Goal: Transaction & Acquisition: Purchase product/service

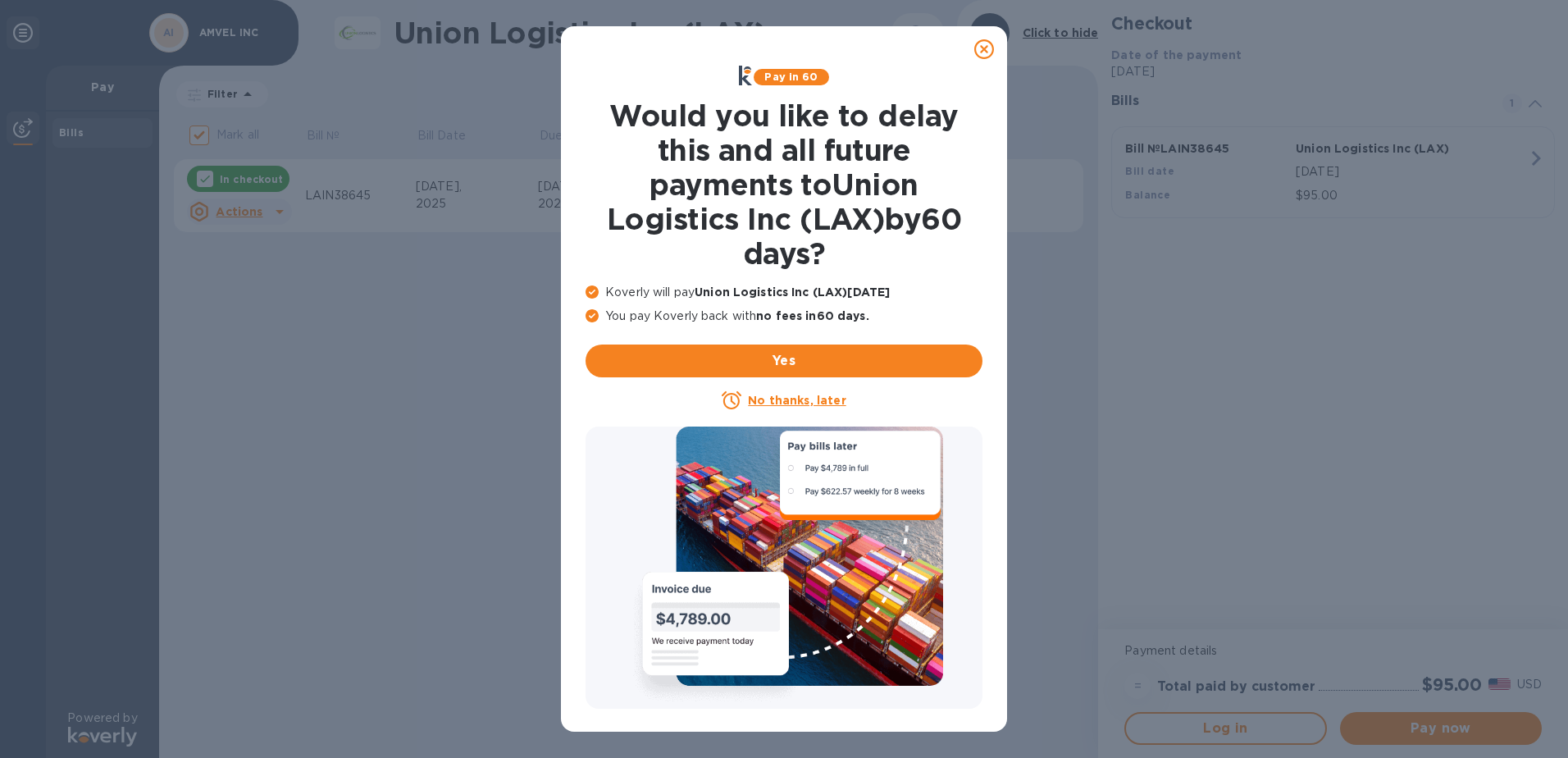
click at [982, 53] on icon at bounding box center [984, 48] width 19 height 19
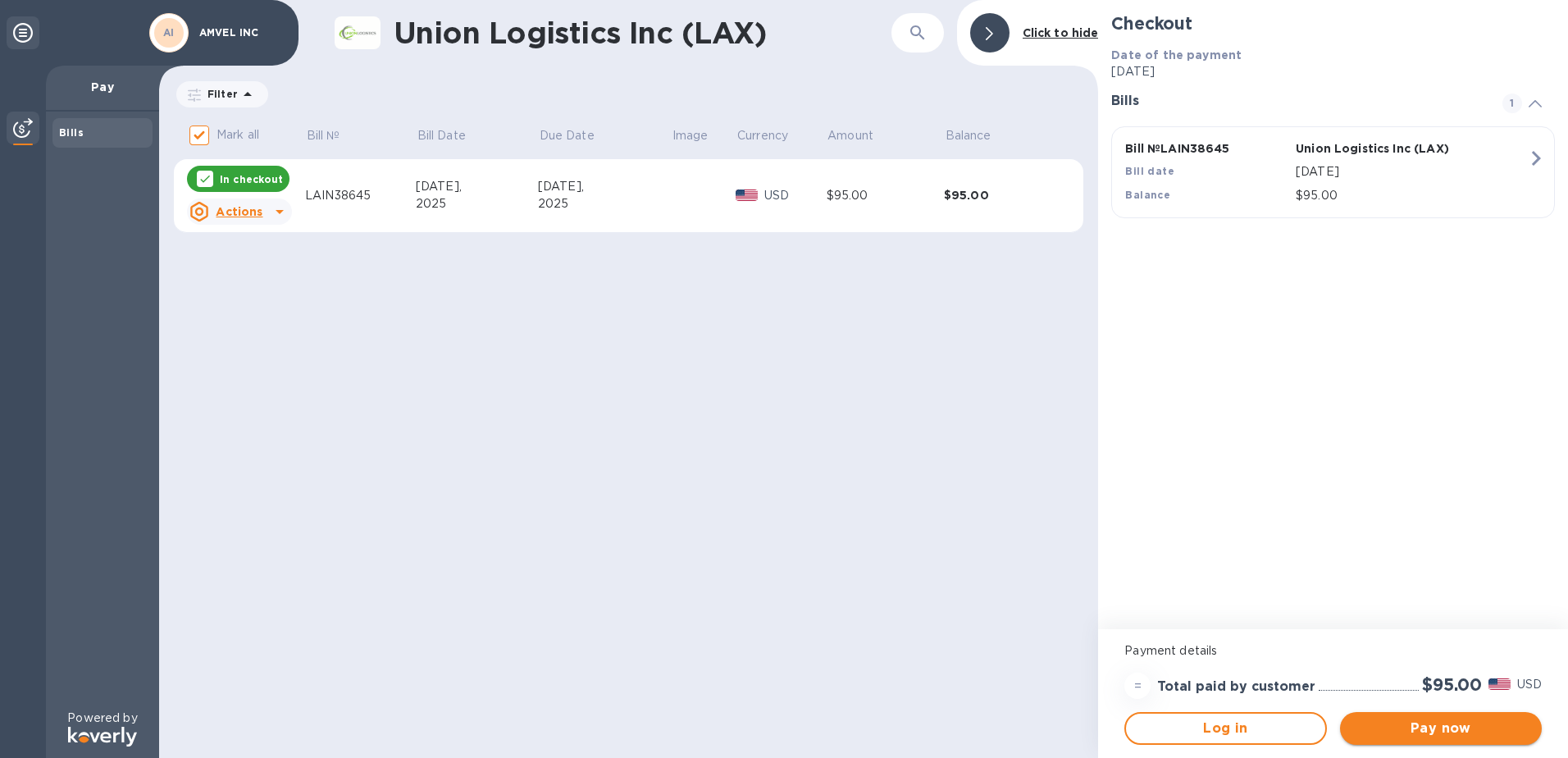
click at [1482, 724] on span "Pay now" at bounding box center [1440, 728] width 175 height 19
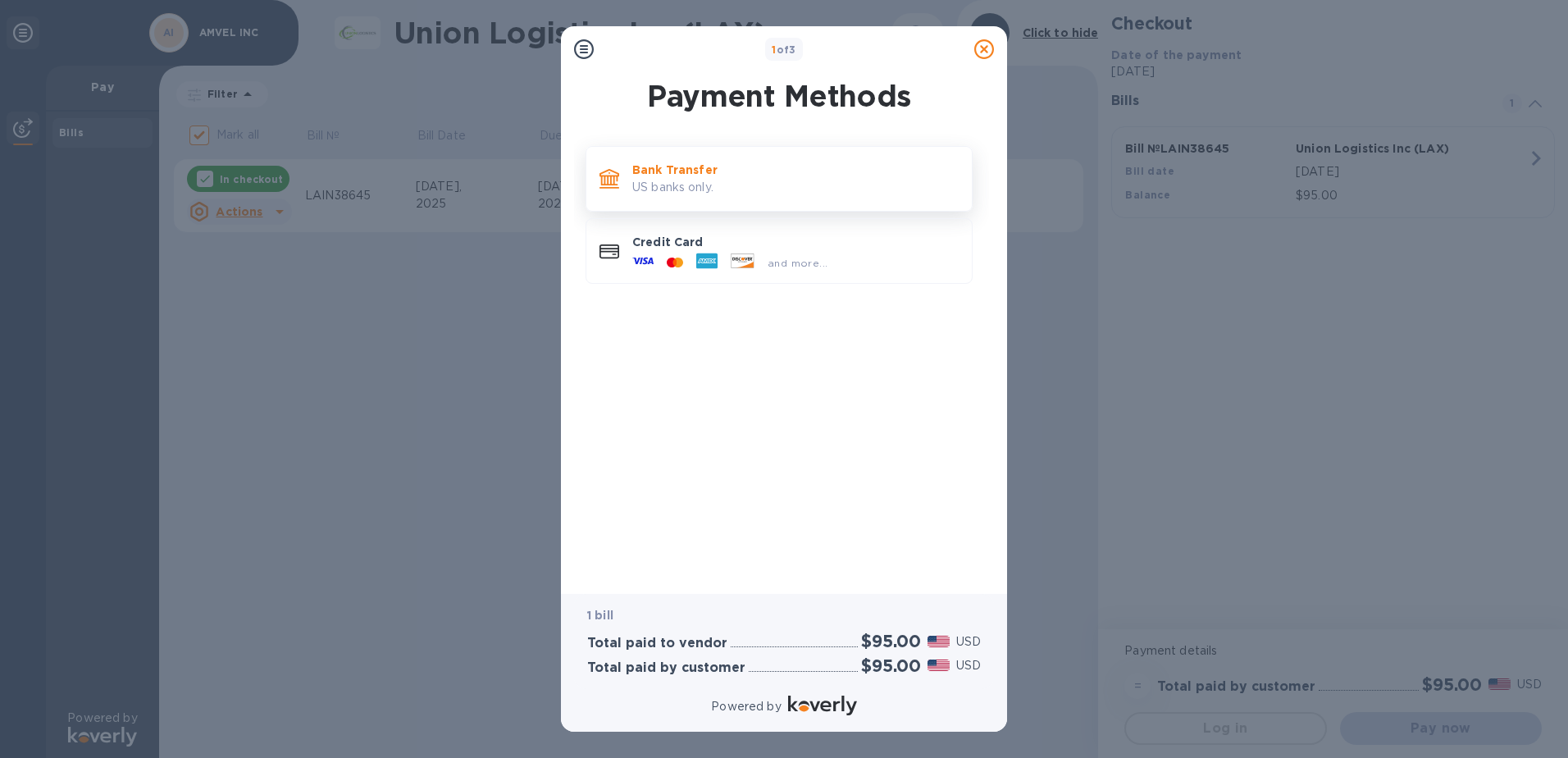
click at [699, 179] on p "US banks only." at bounding box center [795, 187] width 326 height 17
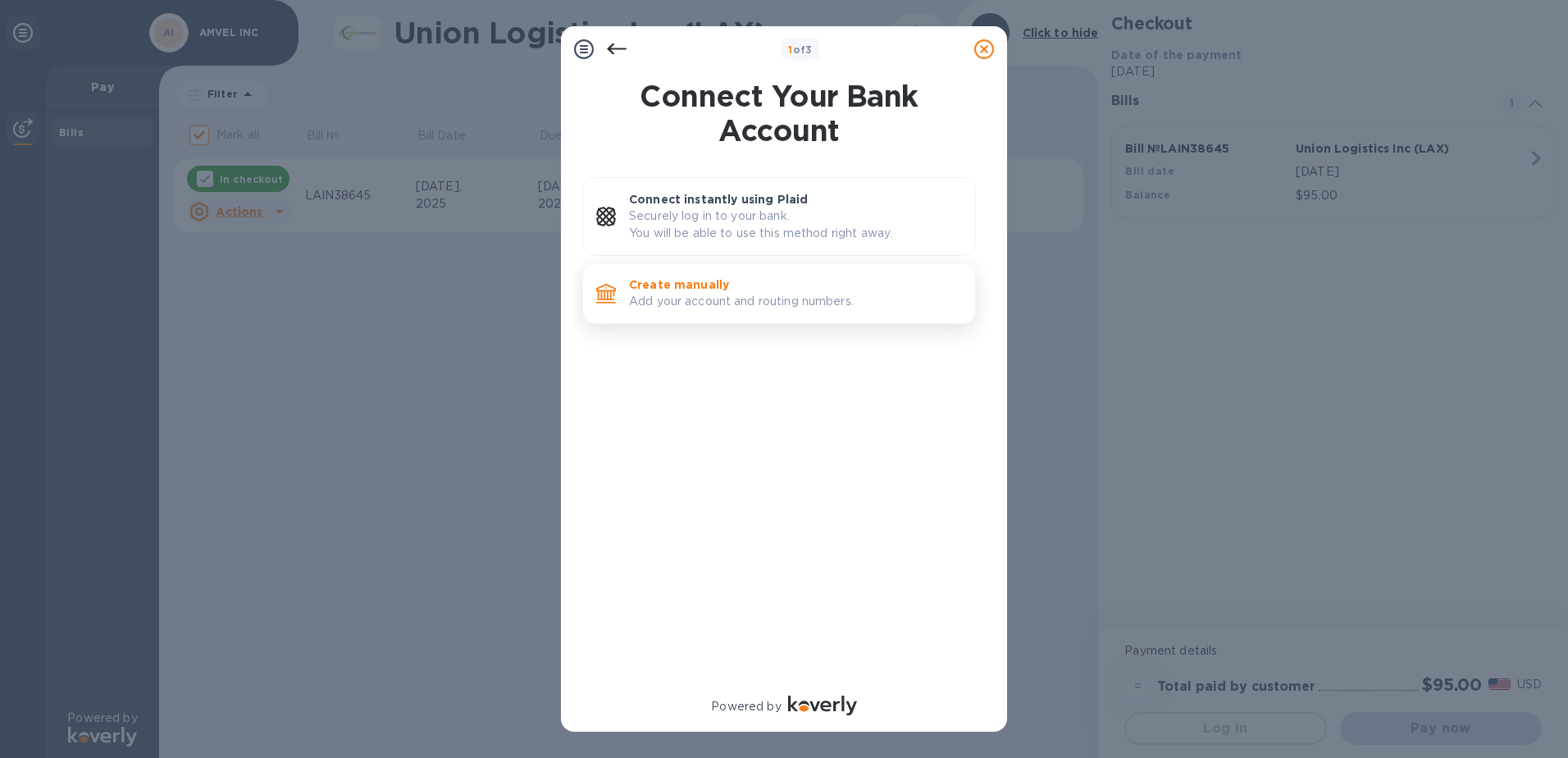
click at [740, 299] on p "Add your account and routing numbers." at bounding box center [795, 302] width 333 height 17
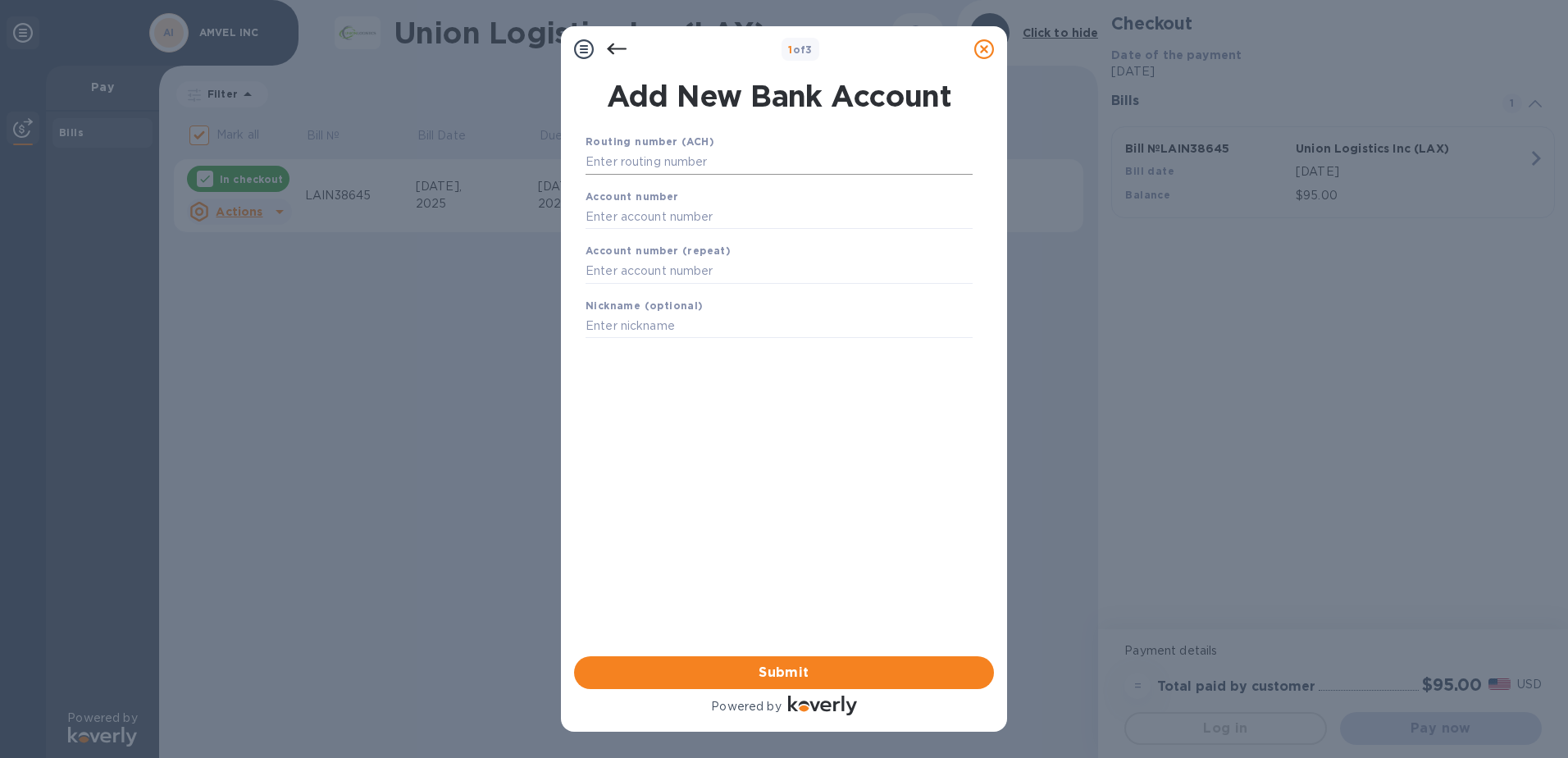
click at [688, 158] on input "text" at bounding box center [779, 162] width 387 height 25
click at [652, 158] on input "text" at bounding box center [779, 162] width 387 height 25
type input "021000021"
type input "755605950"
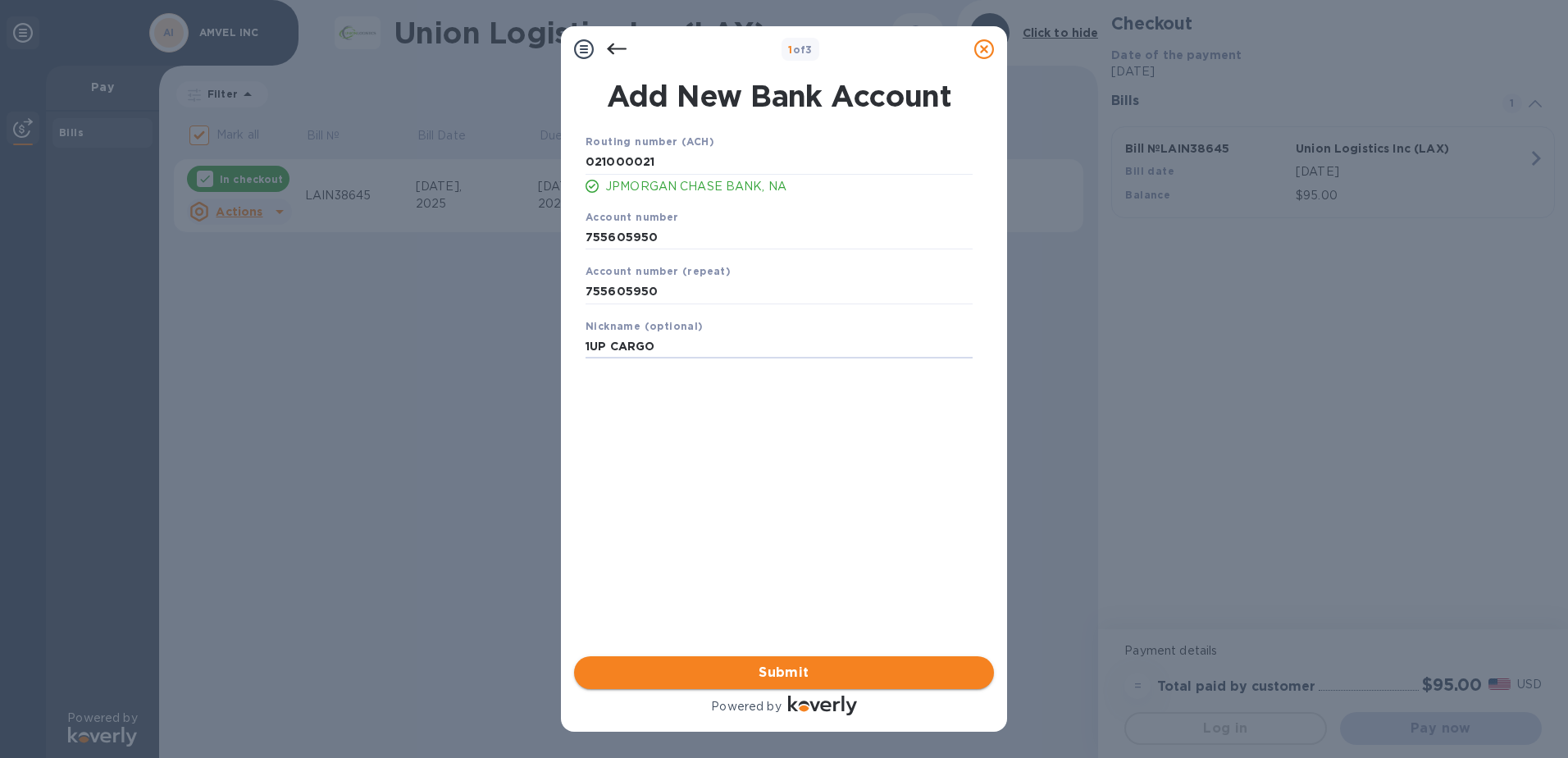
type input "1UP CARGO"
click at [770, 687] on button "Submit" at bounding box center [784, 672] width 420 height 33
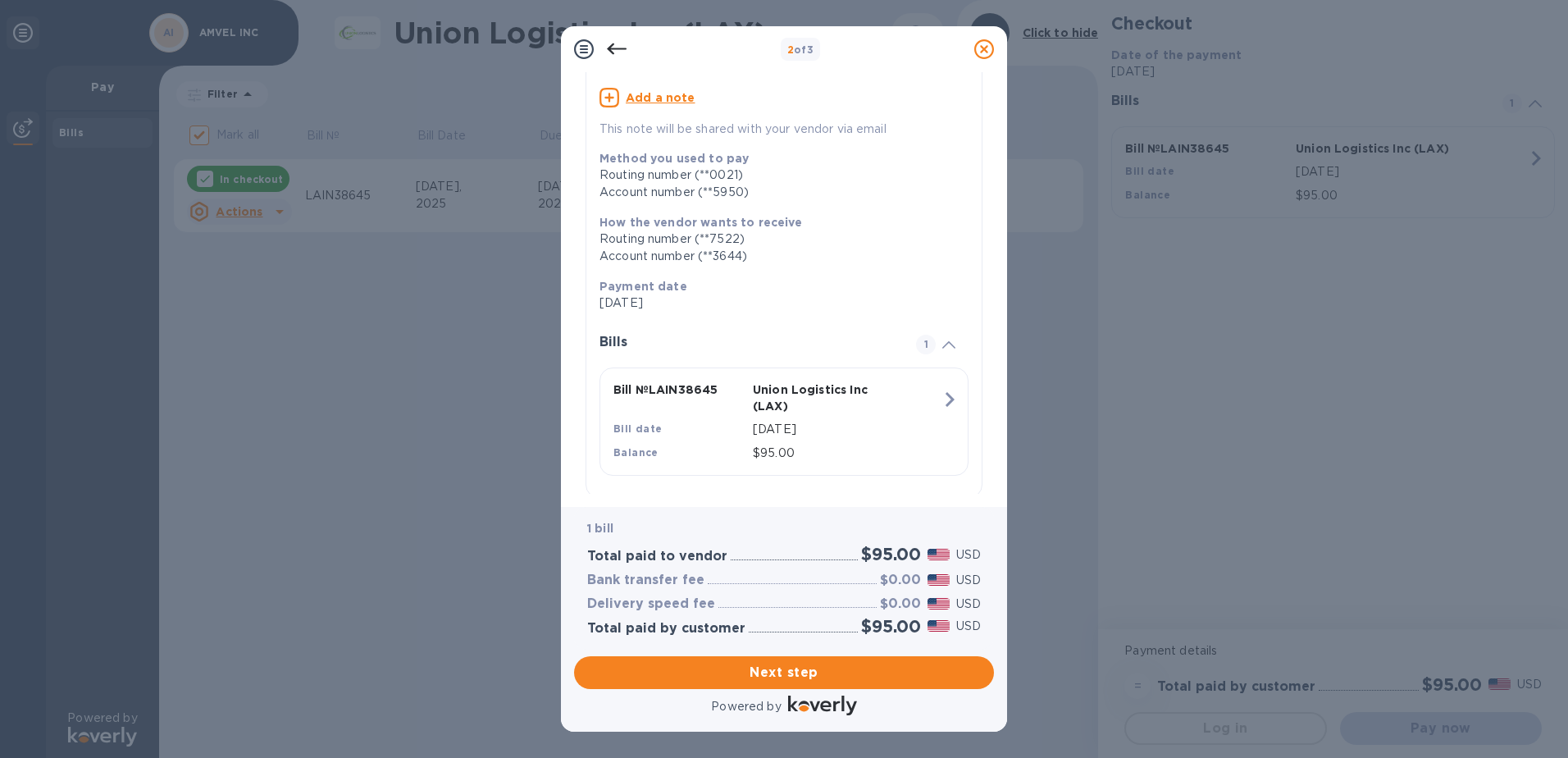
scroll to position [157, 0]
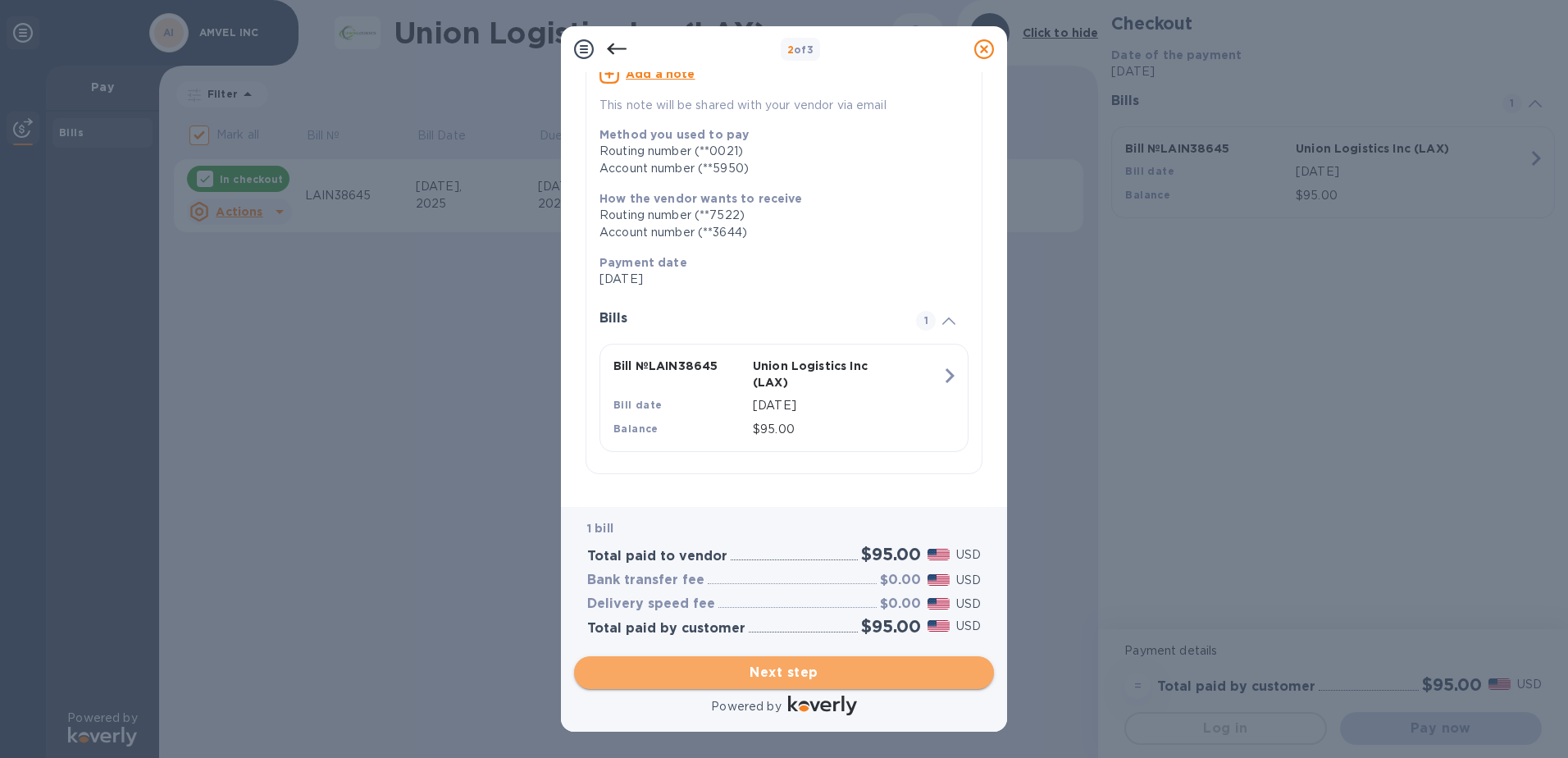
click at [770, 672] on span "Next step" at bounding box center [783, 672] width 394 height 19
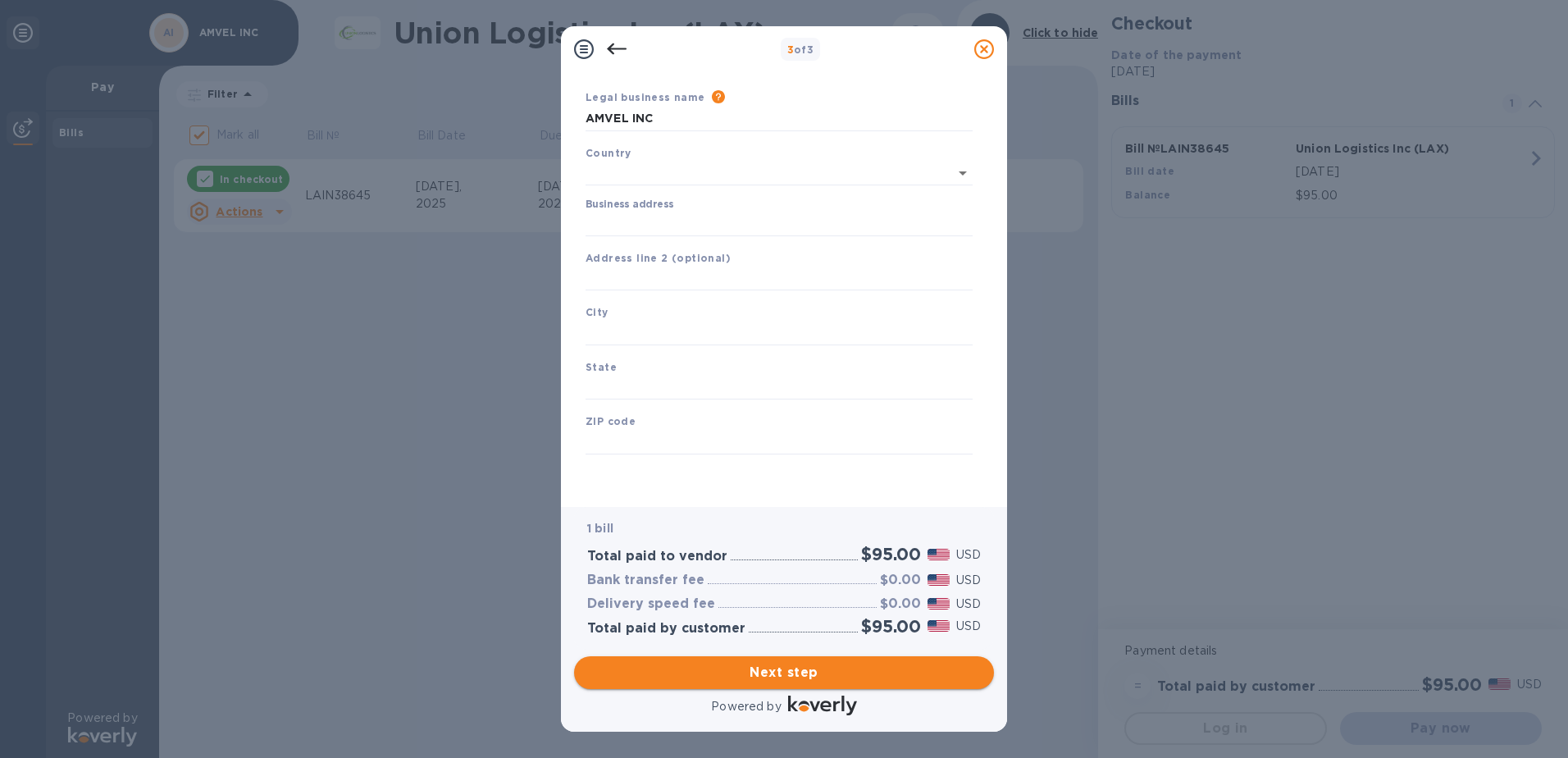
type input "[GEOGRAPHIC_DATA]"
drag, startPoint x: 691, startPoint y: 121, endPoint x: 535, endPoint y: 146, distance: 158.0
click at [535, 146] on div "3 of 3 Business Information Legal business name Please provide the legal name t…" at bounding box center [784, 379] width 1568 height 758
type input "1UP CARGO"
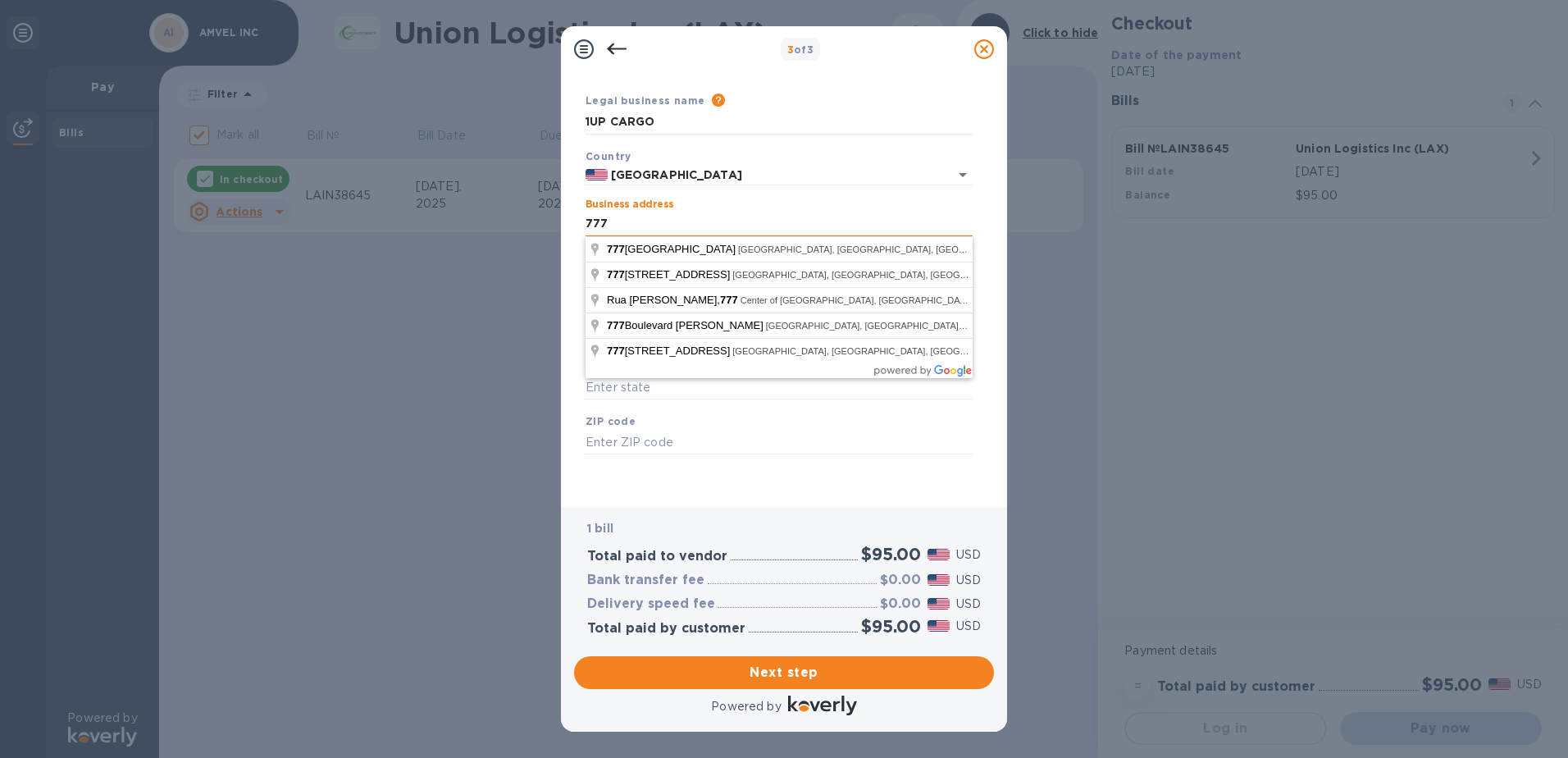
click at [740, 215] on input "777" at bounding box center [779, 224] width 387 height 25
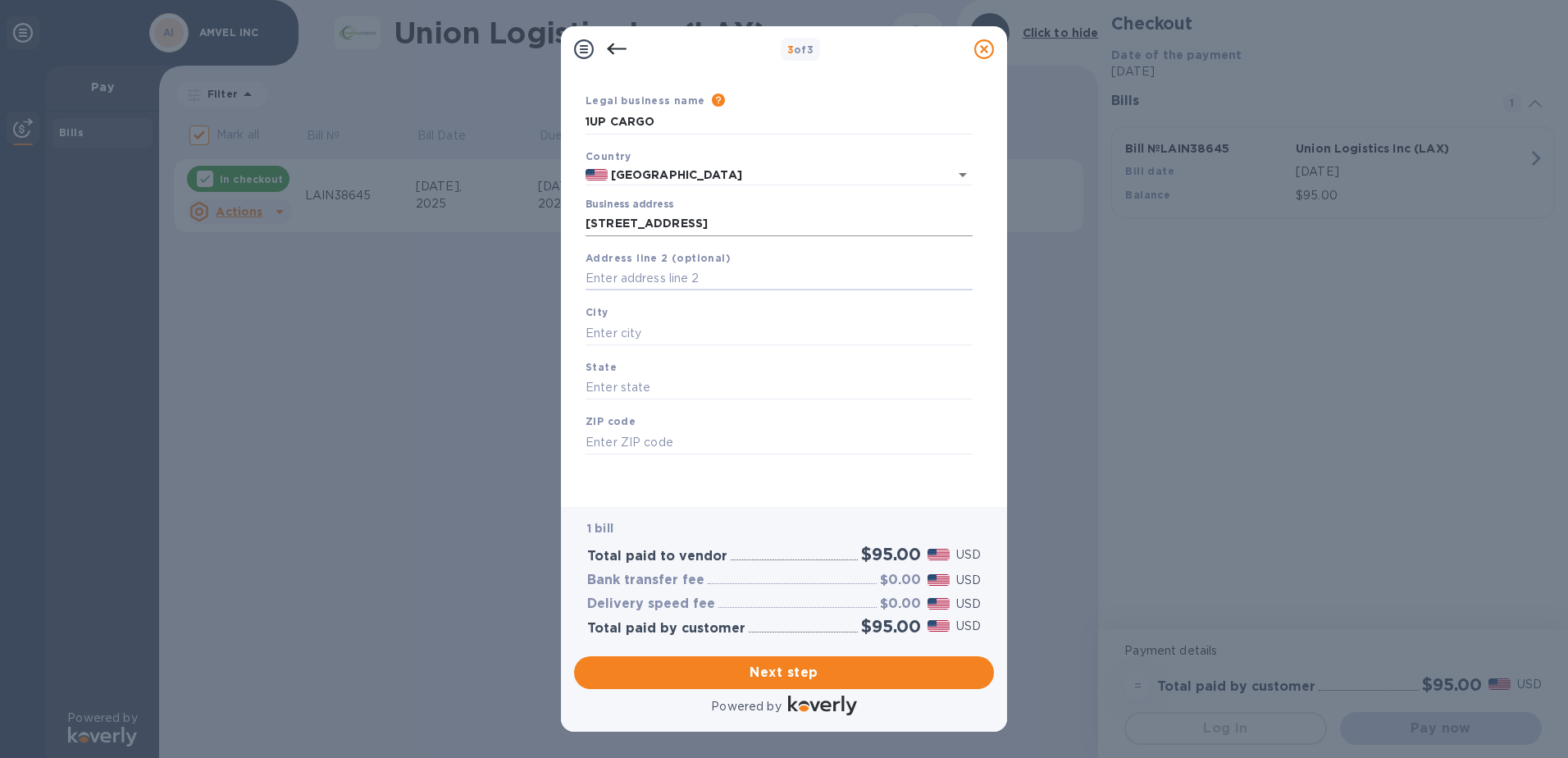
click at [749, 221] on input "[STREET_ADDRESS]" at bounding box center [779, 224] width 387 height 25
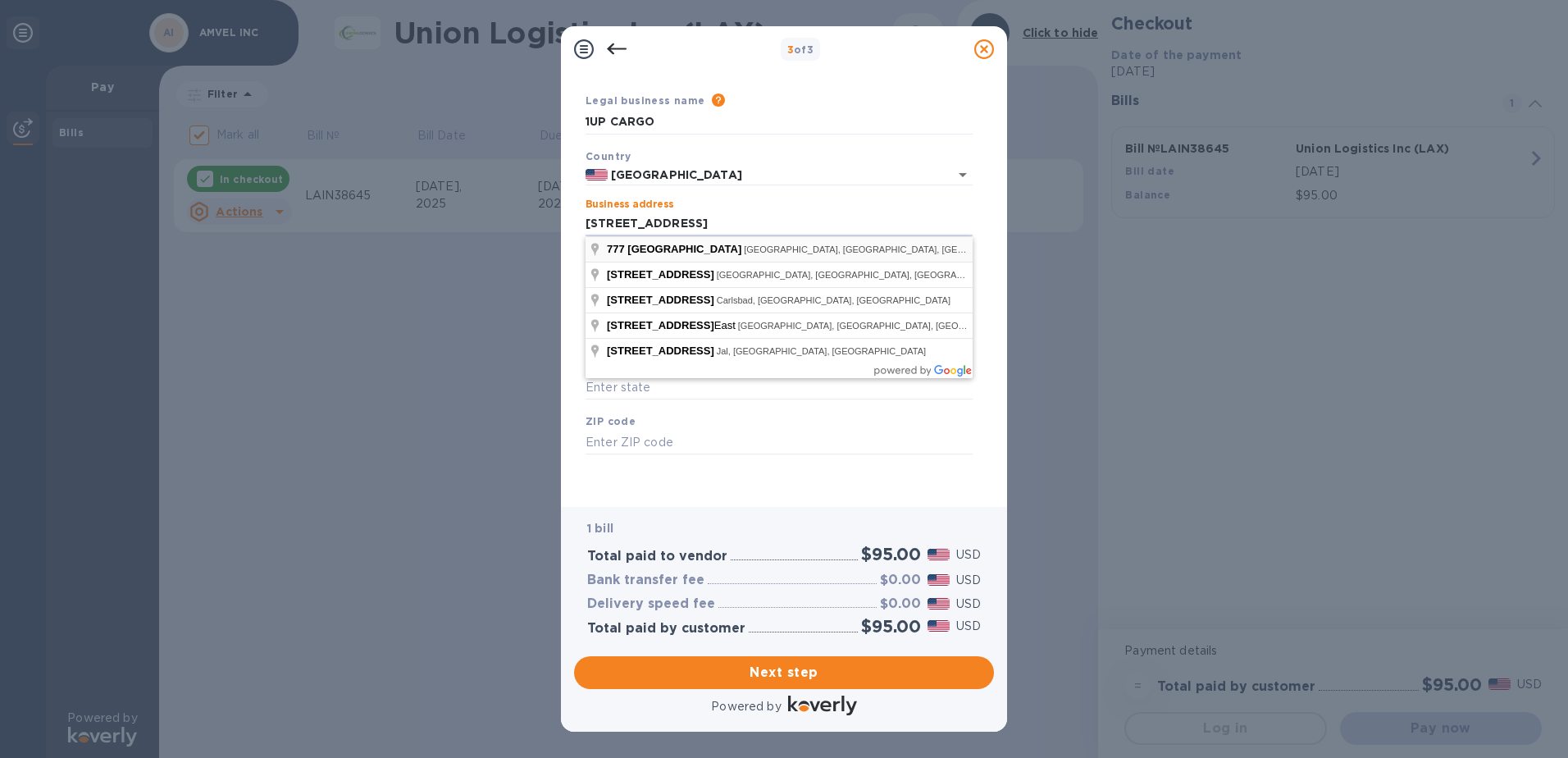
type input "[STREET_ADDRESS]"
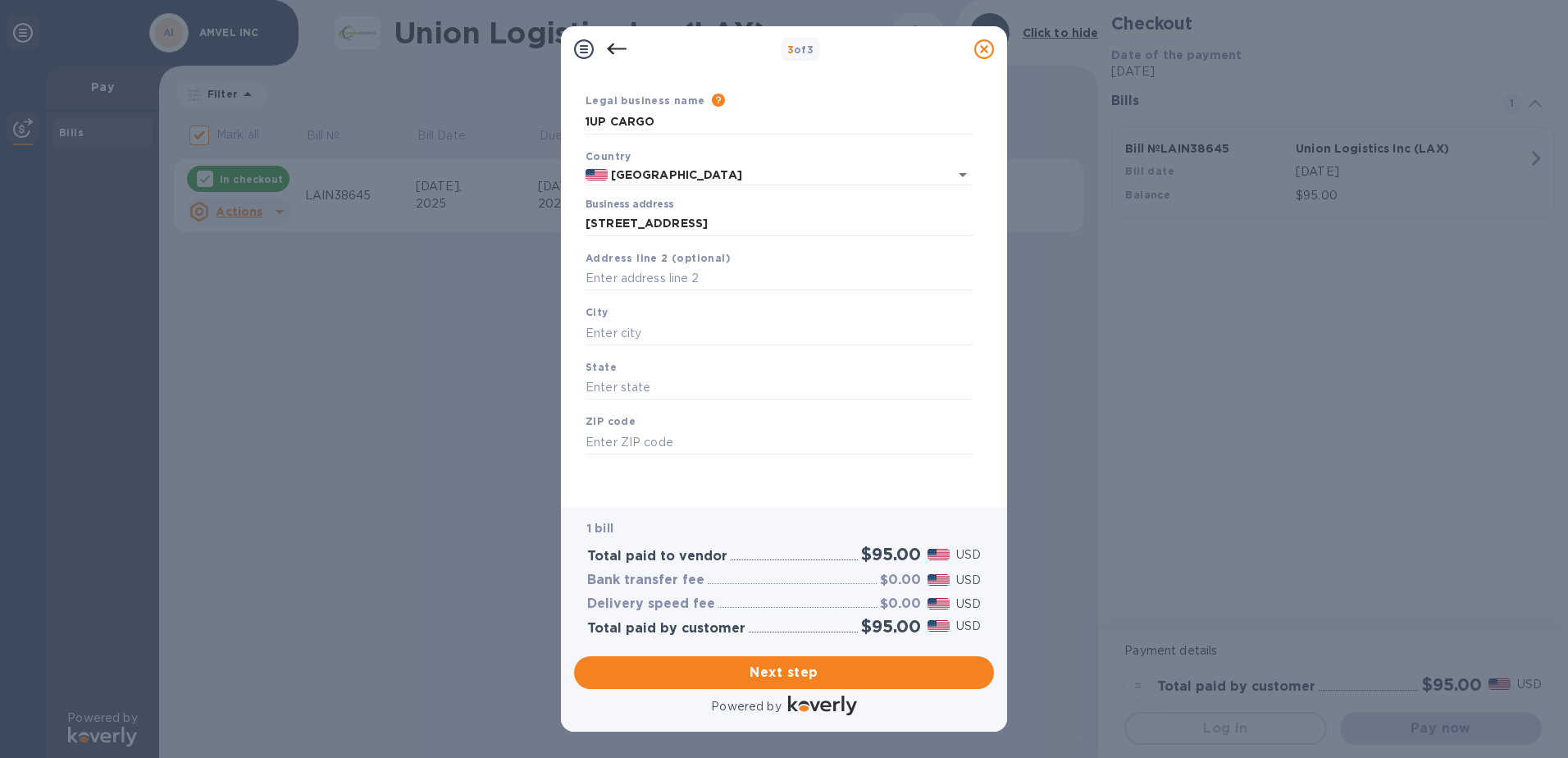
type input "[GEOGRAPHIC_DATA]"
type input "CA"
type input "90021"
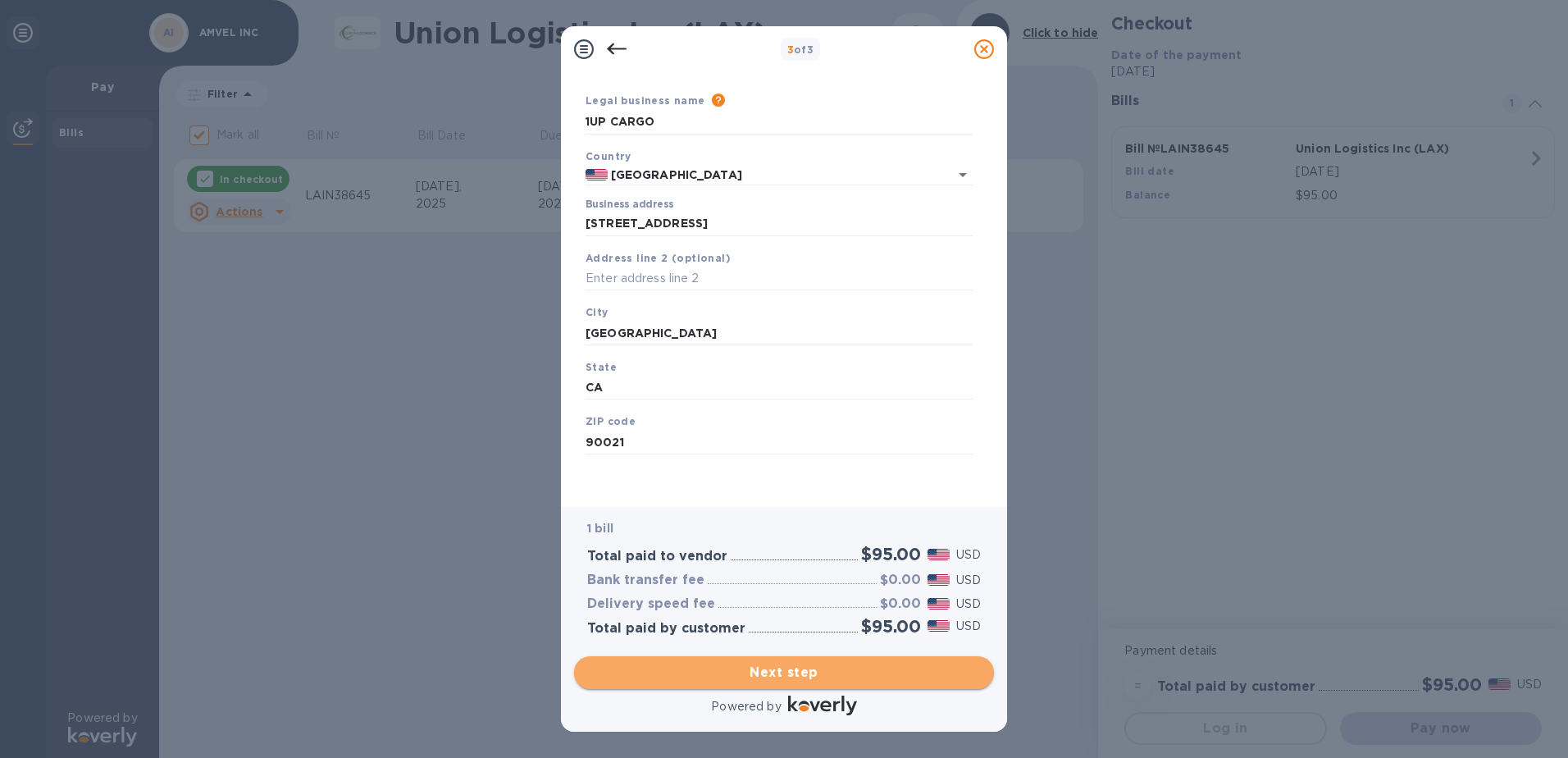
click at [808, 670] on span "Next step" at bounding box center [783, 672] width 394 height 19
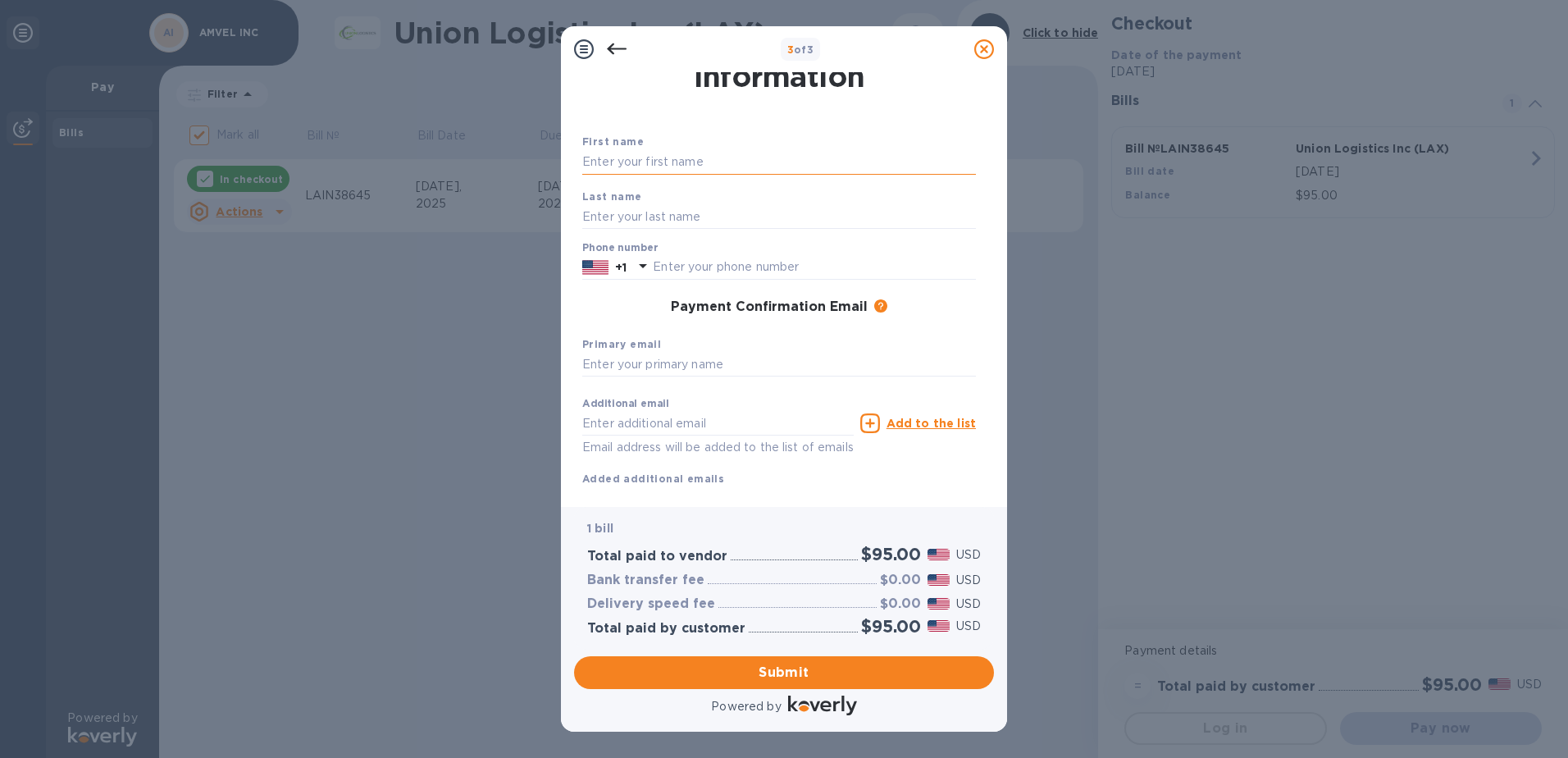
click at [687, 152] on input "text" at bounding box center [779, 162] width 394 height 25
click at [687, 152] on input "CARUN" at bounding box center [779, 162] width 394 height 25
type input "[PERSON_NAME]"
type input "Keys"
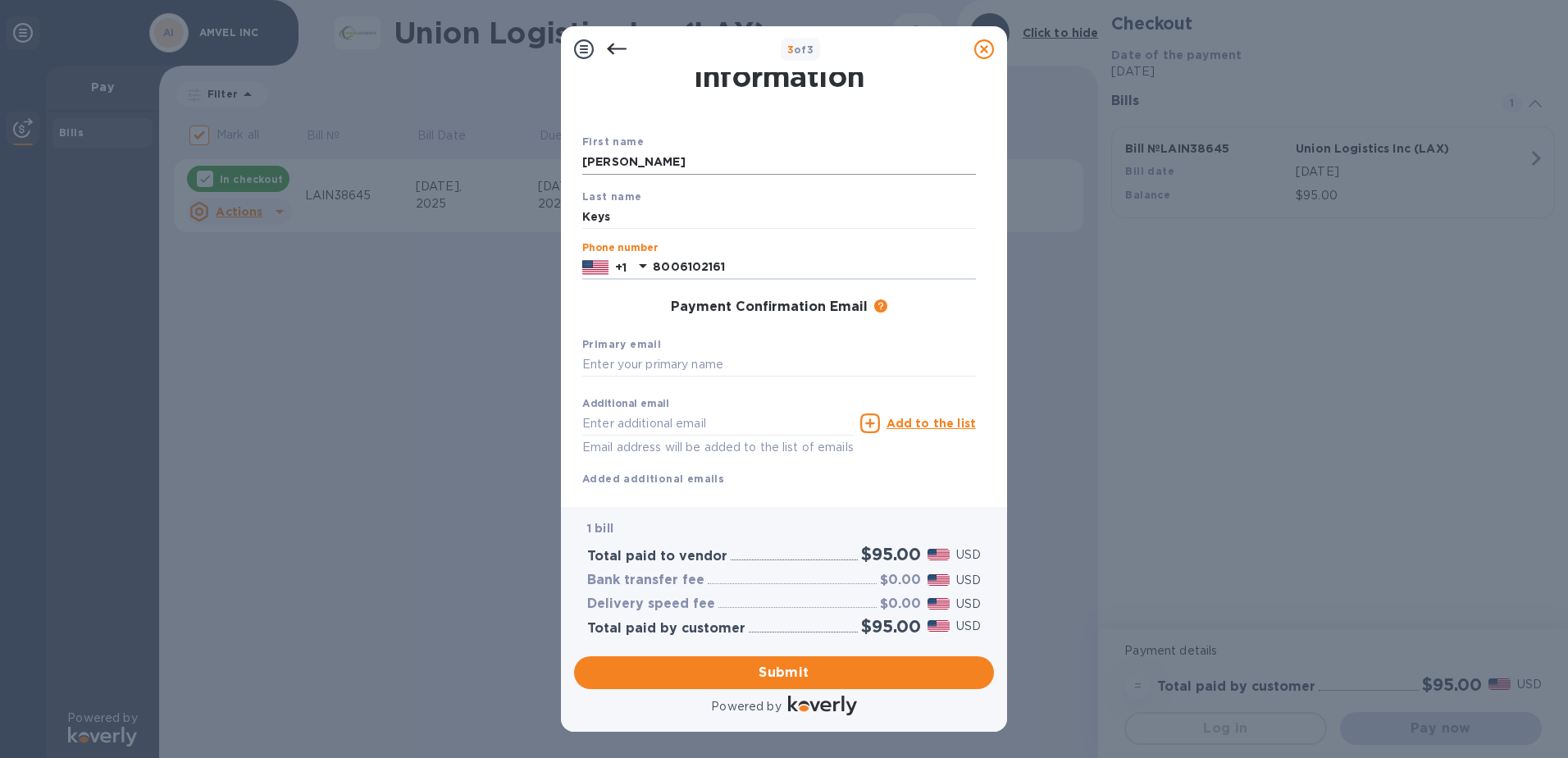
type input "8006102161"
type input "[EMAIL_ADDRESS][DOMAIN_NAME]"
type input "[PERSON_NAME][EMAIL_ADDRESS][DOMAIN_NAME]"
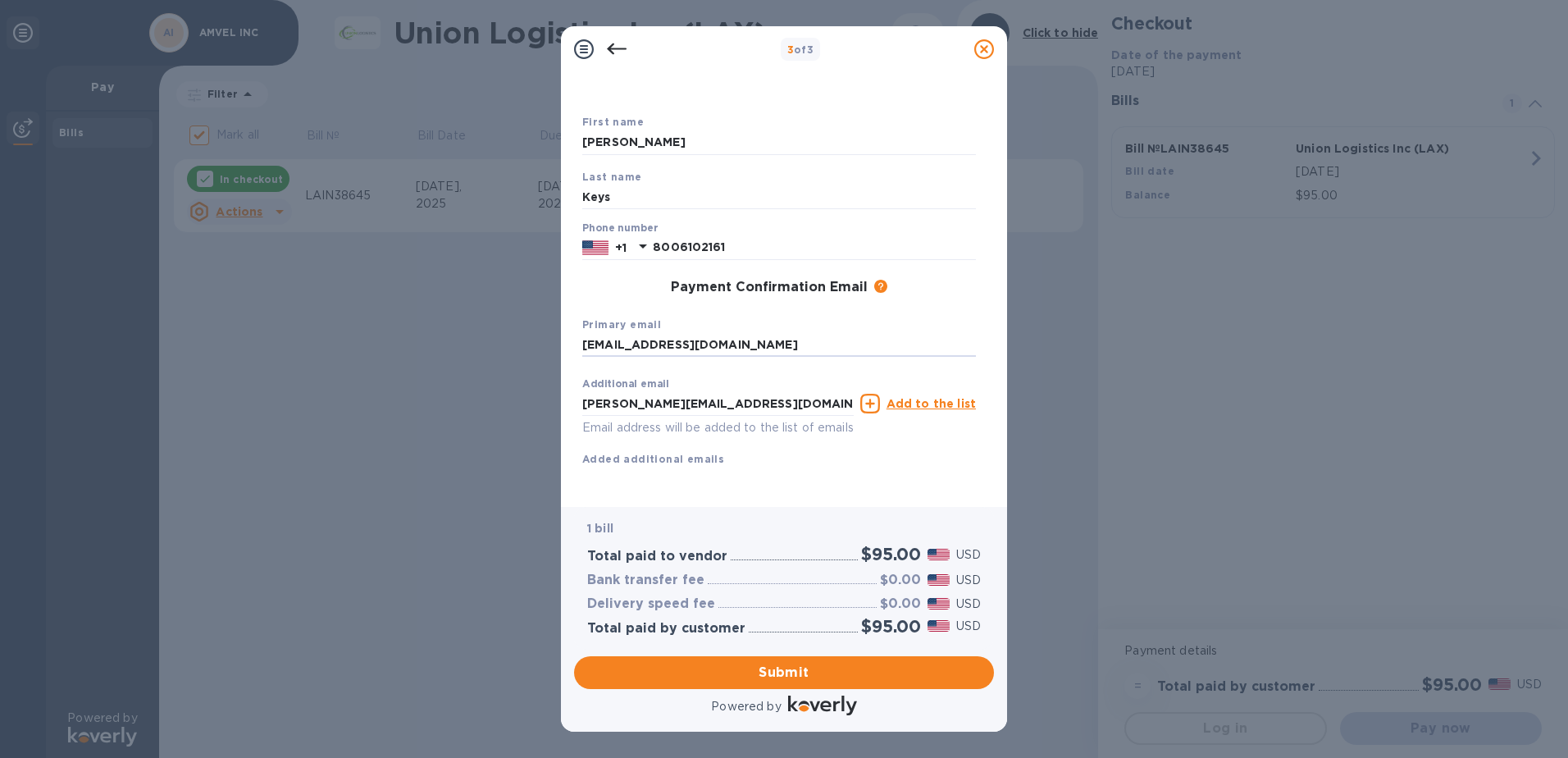
scroll to position [83, 0]
click at [812, 672] on span "Submit" at bounding box center [783, 672] width 394 height 19
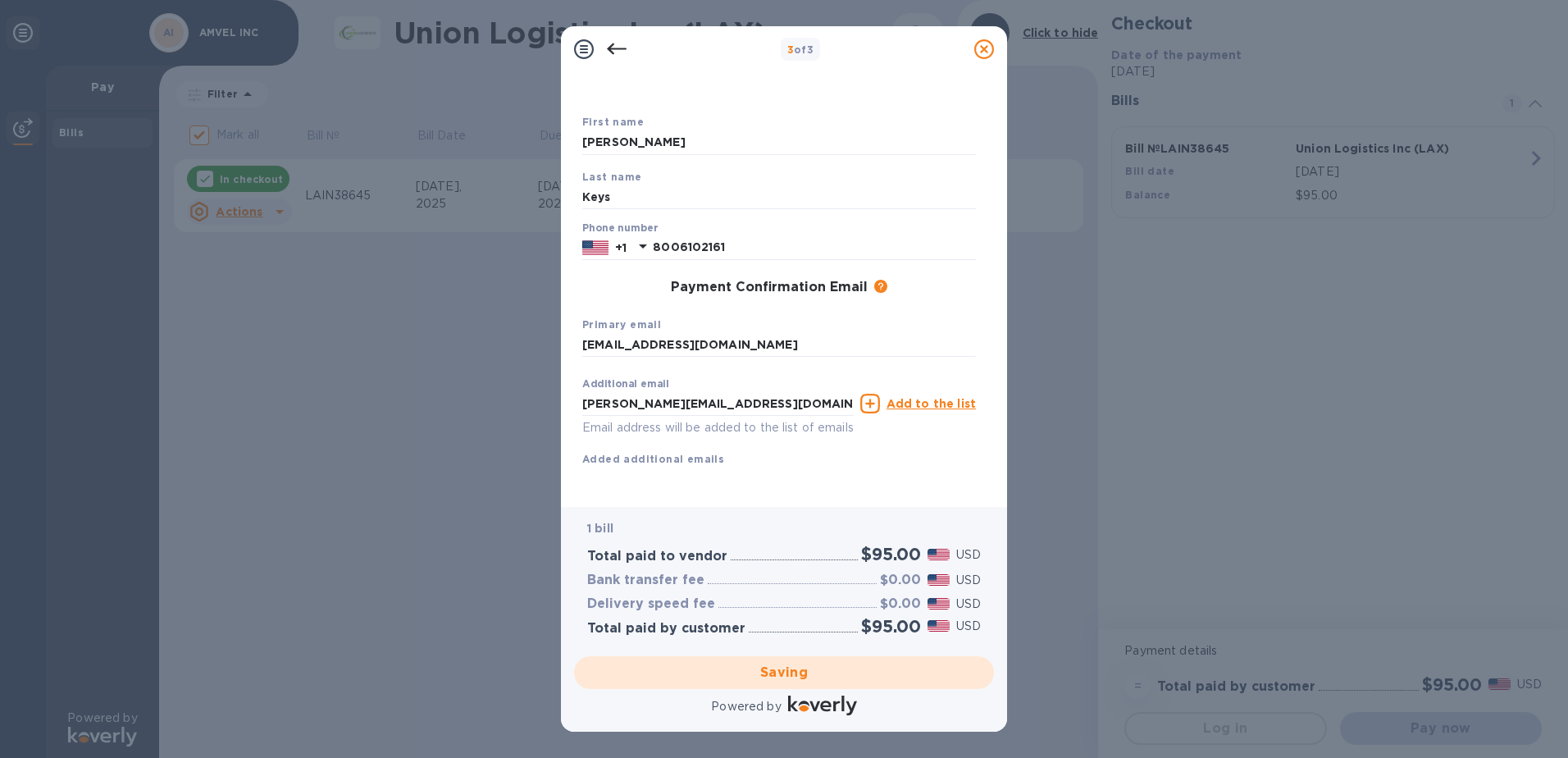
checkbox input "false"
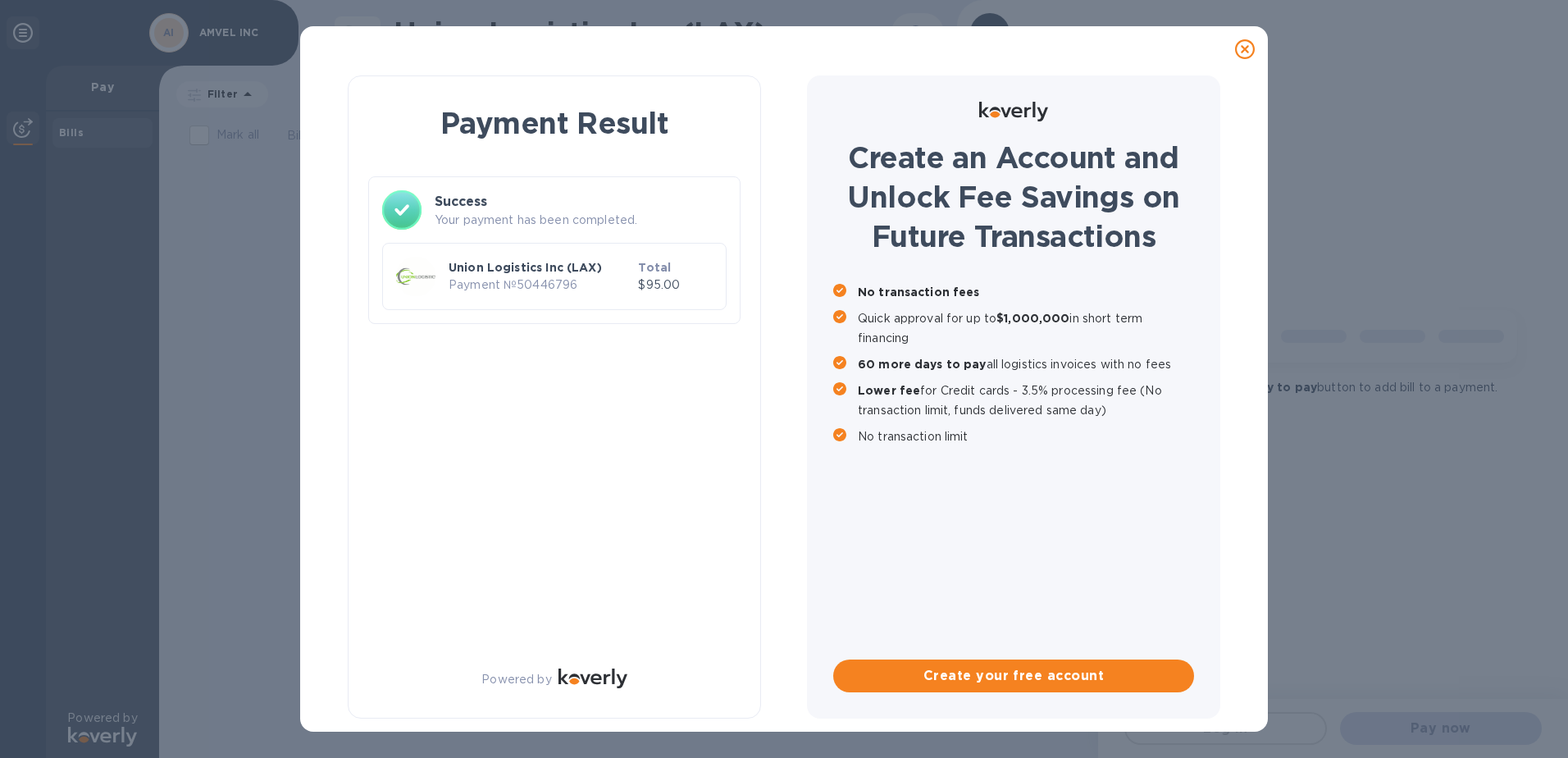
scroll to position [0, 0]
drag, startPoint x: 1230, startPoint y: 276, endPoint x: 1225, endPoint y: 267, distance: 10.3
click at [1225, 267] on div "Payment Result Success Your payment has been completed. Union Logistics Inc (LA…" at bounding box center [784, 396] width 925 height 650
